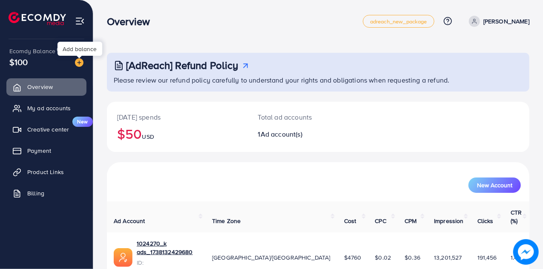
click at [80, 60] on img at bounding box center [79, 62] width 9 height 9
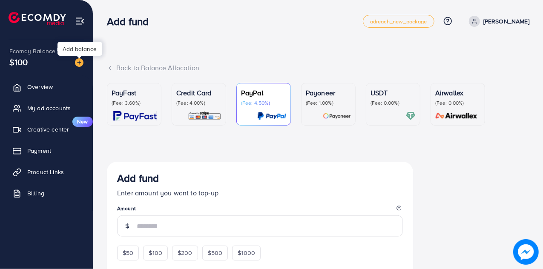
click at [119, 90] on p "PayFast" at bounding box center [134, 93] width 45 height 10
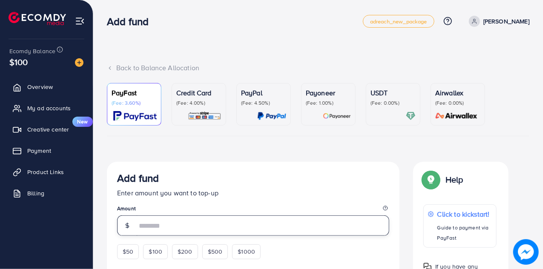
click at [143, 231] on input "number" at bounding box center [263, 225] width 252 height 20
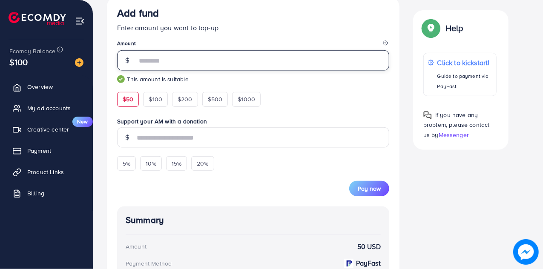
scroll to position [166, 0]
type input "**"
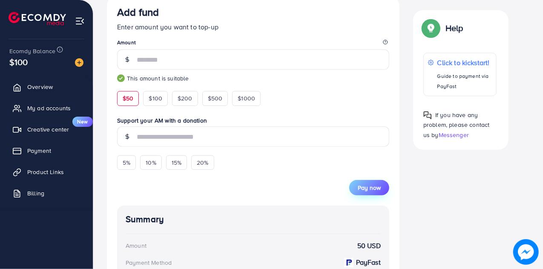
click at [384, 184] on button "Pay now" at bounding box center [369, 187] width 40 height 15
